Goal: Complete application form

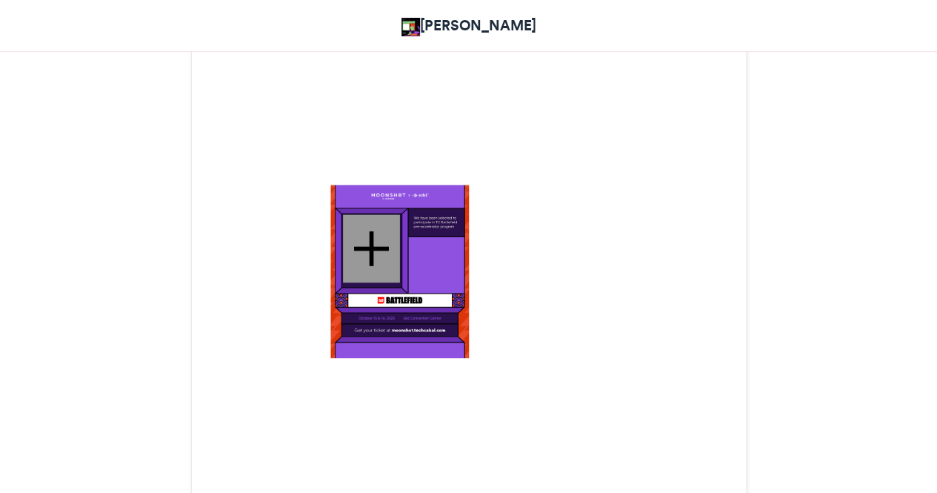
scroll to position [437, 0]
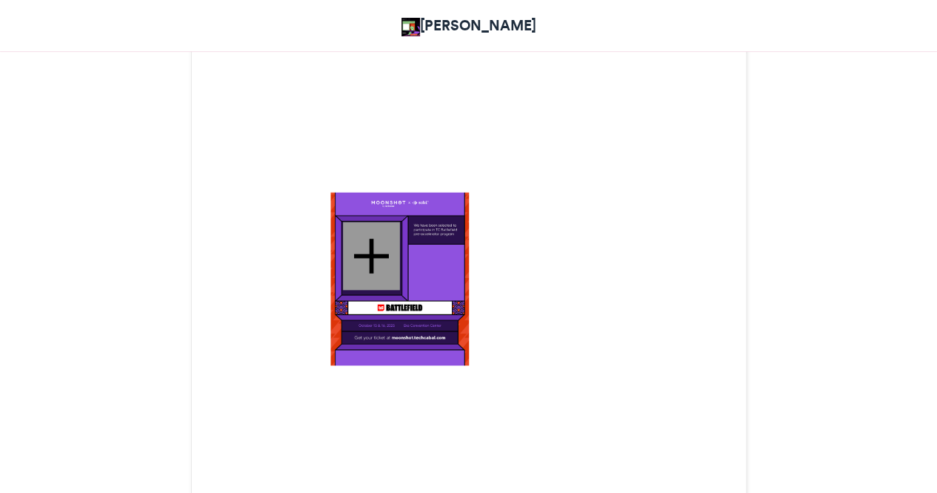
click at [923, 244] on html "[PERSON_NAME] TC Battlefield pre-accelerator program 2025 TC Battlefield pre-ac…" at bounding box center [468, 463] width 937 height 1801
click at [355, 245] on div at bounding box center [371, 256] width 57 height 68
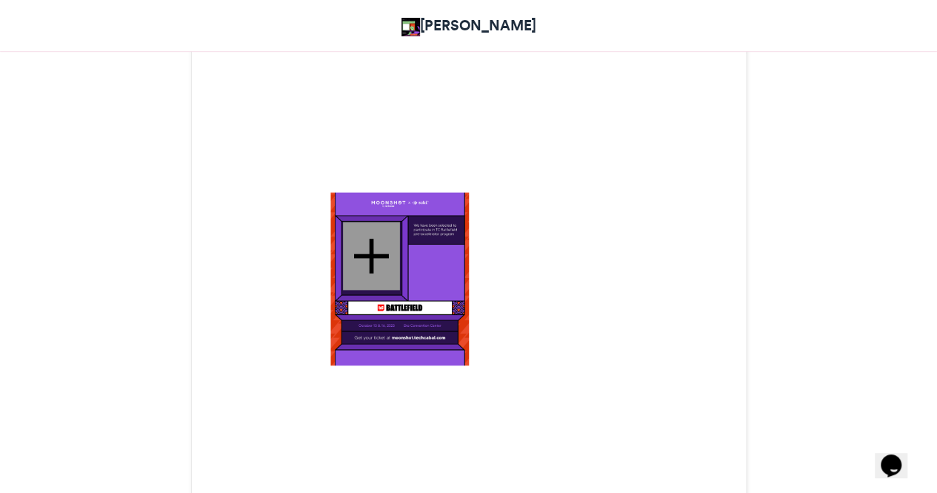
drag, startPoint x: 355, startPoint y: 245, endPoint x: 372, endPoint y: 250, distance: 17.6
click at [372, 250] on div at bounding box center [371, 256] width 57 height 68
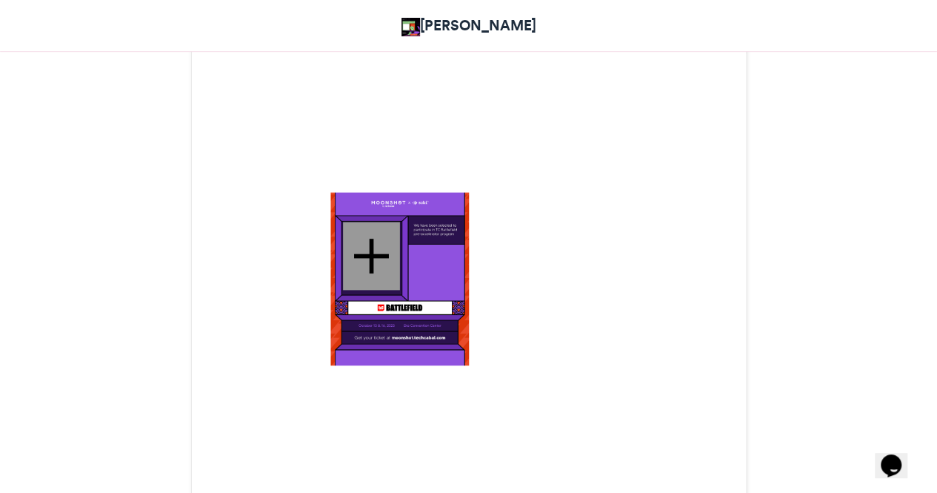
click at [372, 250] on div at bounding box center [371, 256] width 57 height 68
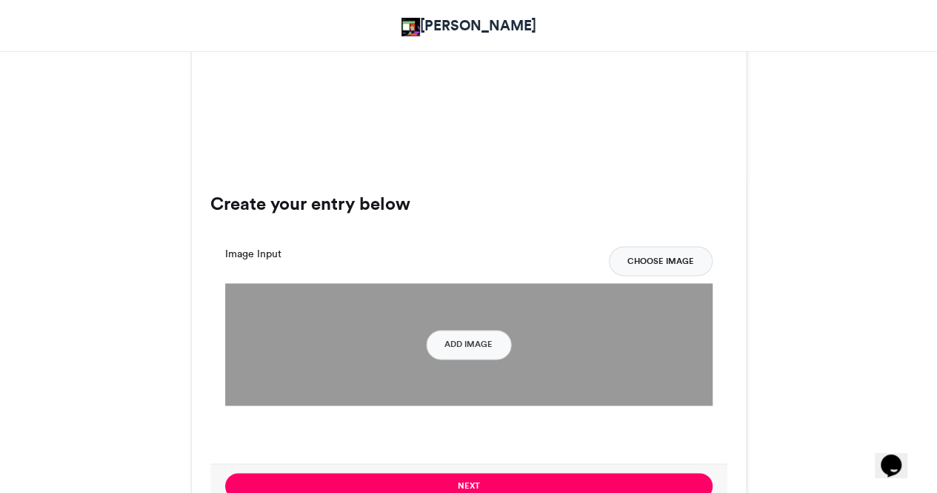
click at [637, 264] on button "Choose Image" at bounding box center [661, 261] width 104 height 30
click at [461, 353] on button "Add Image" at bounding box center [468, 345] width 85 height 30
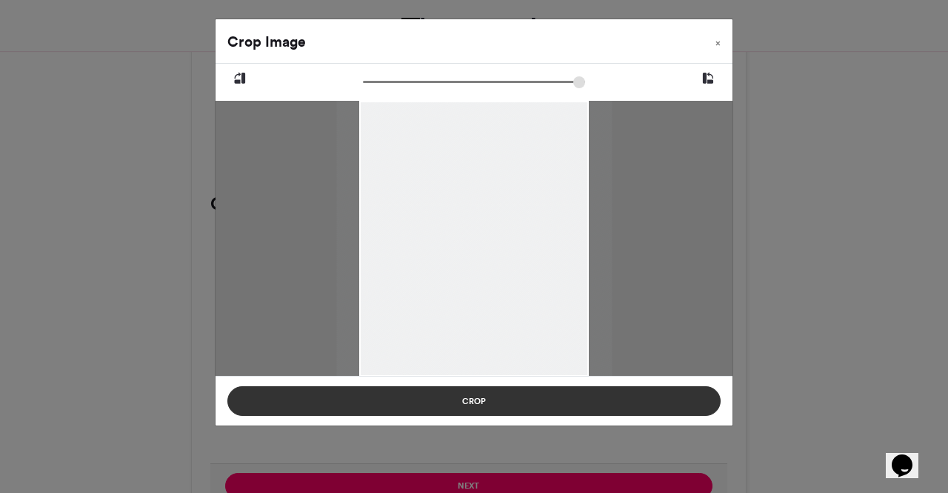
click at [402, 398] on button "Crop" at bounding box center [474, 401] width 494 height 30
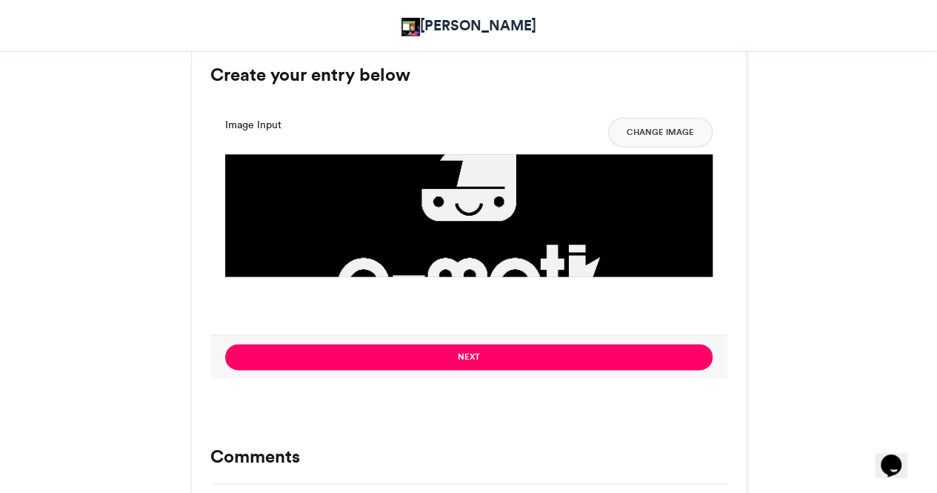
scroll to position [1003, 0]
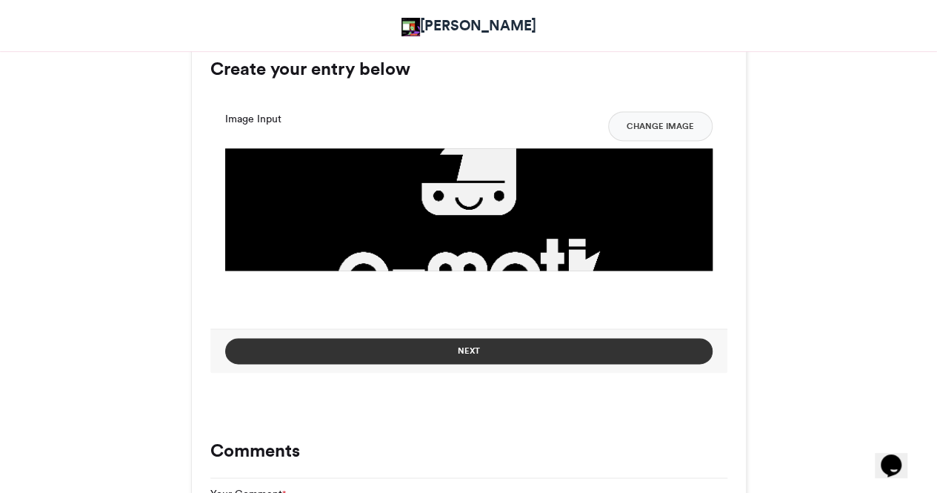
click at [638, 348] on button "Next" at bounding box center [469, 351] width 488 height 26
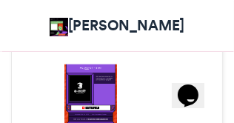
scroll to position [827, 0]
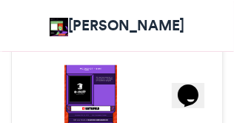
click at [104, 80] on img at bounding box center [90, 97] width 53 height 66
click at [86, 84] on div at bounding box center [79, 89] width 21 height 26
click at [87, 84] on div at bounding box center [79, 89] width 21 height 26
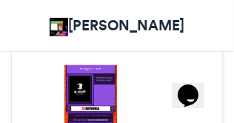
click at [87, 84] on div at bounding box center [79, 89] width 21 height 26
click at [98, 87] on img at bounding box center [90, 97] width 53 height 66
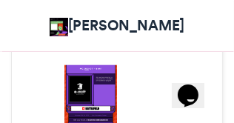
click at [90, 87] on div at bounding box center [79, 89] width 21 height 26
click at [159, 104] on div at bounding box center [117, 117] width 210 height 210
click at [107, 78] on img at bounding box center [90, 97] width 53 height 66
click at [108, 79] on img at bounding box center [90, 97] width 53 height 66
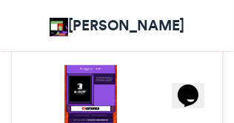
click at [110, 79] on img at bounding box center [90, 97] width 53 height 66
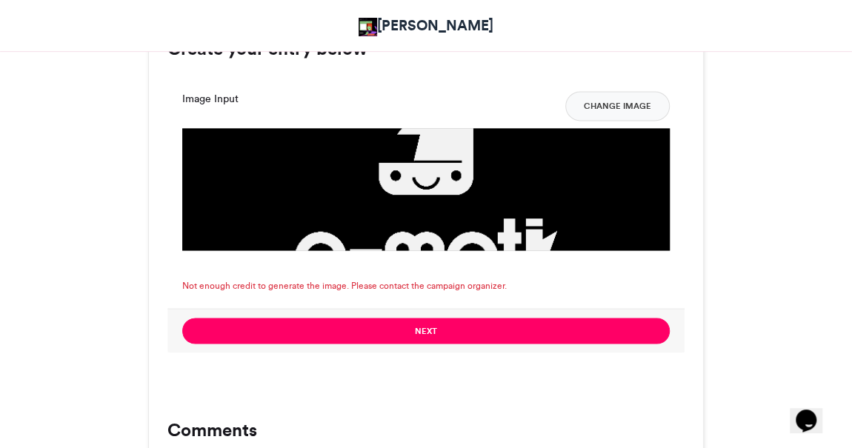
scroll to position [1076, 0]
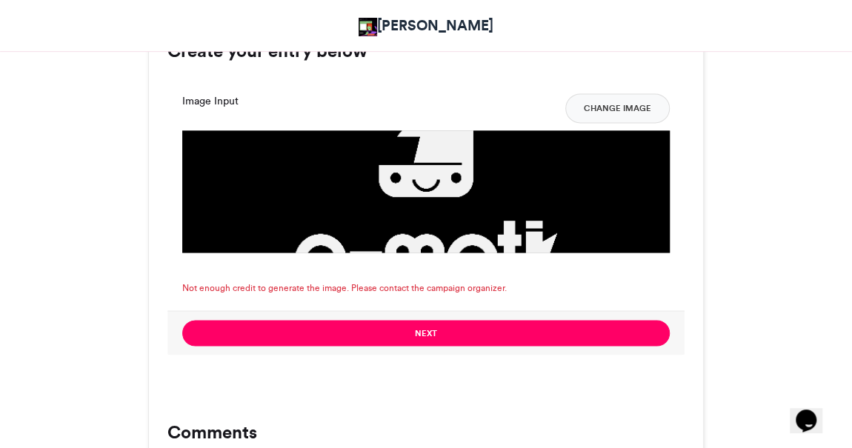
click at [579, 317] on div "Next" at bounding box center [425, 332] width 517 height 44
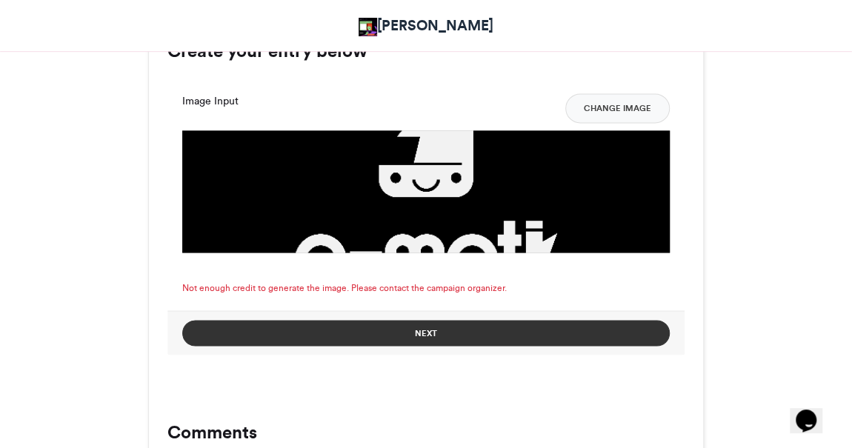
click at [515, 342] on button "Next" at bounding box center [426, 333] width 488 height 26
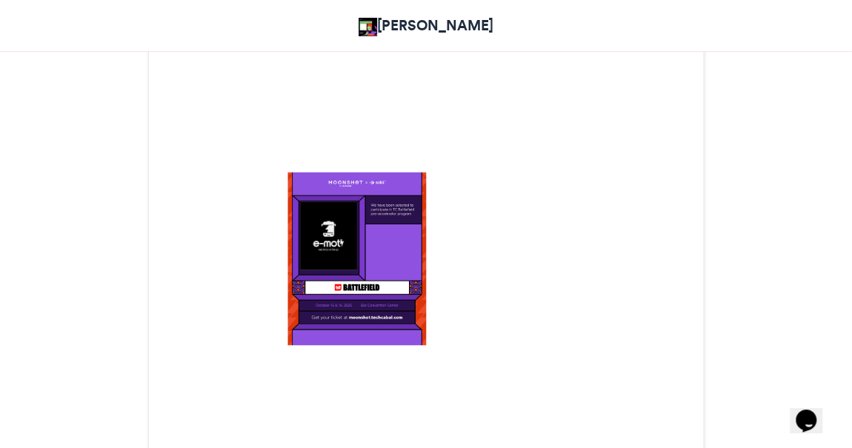
scroll to position [655, 0]
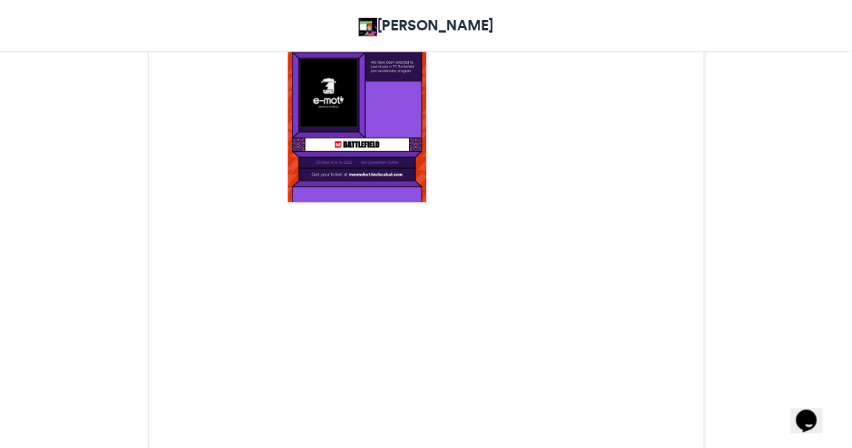
click at [363, 80] on img at bounding box center [357, 115] width 139 height 173
click at [365, 80] on img at bounding box center [357, 115] width 139 height 173
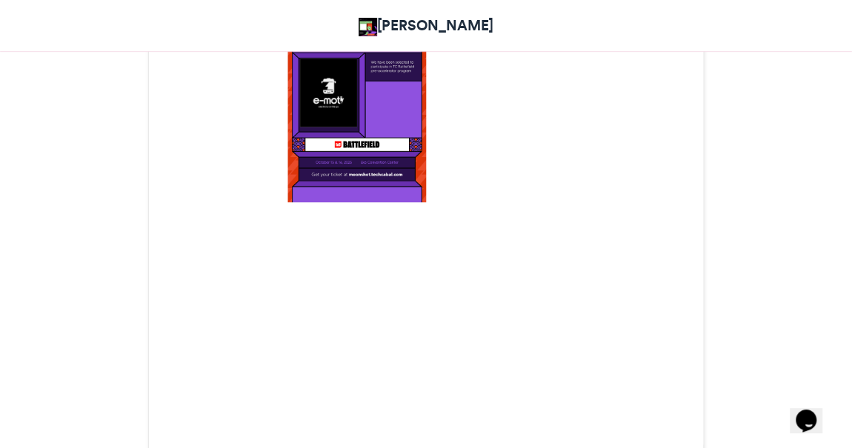
click at [365, 80] on img at bounding box center [357, 115] width 139 height 173
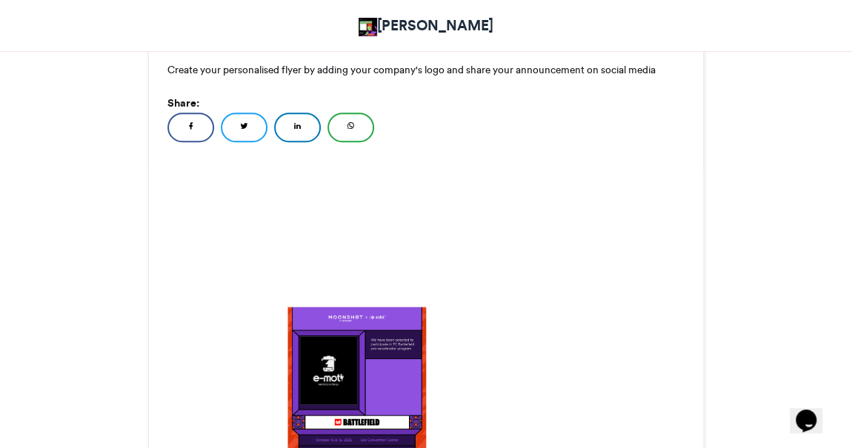
scroll to position [379, 0]
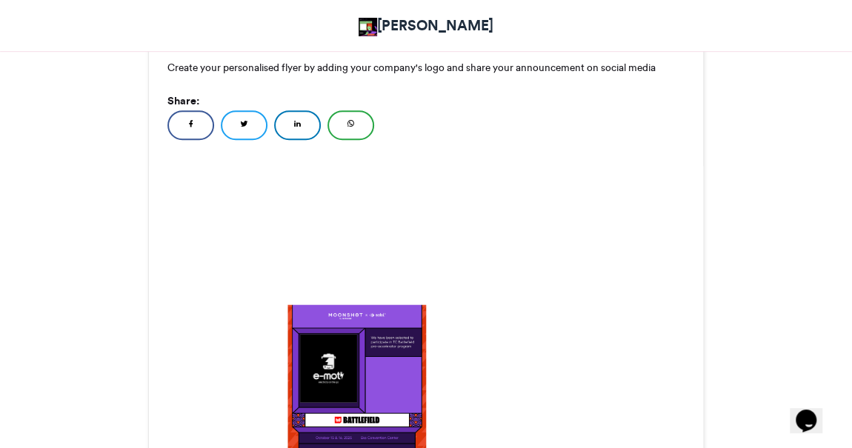
click at [338, 127] on link "WhatsApp" at bounding box center [351, 125] width 47 height 30
